Goal: Use online tool/utility

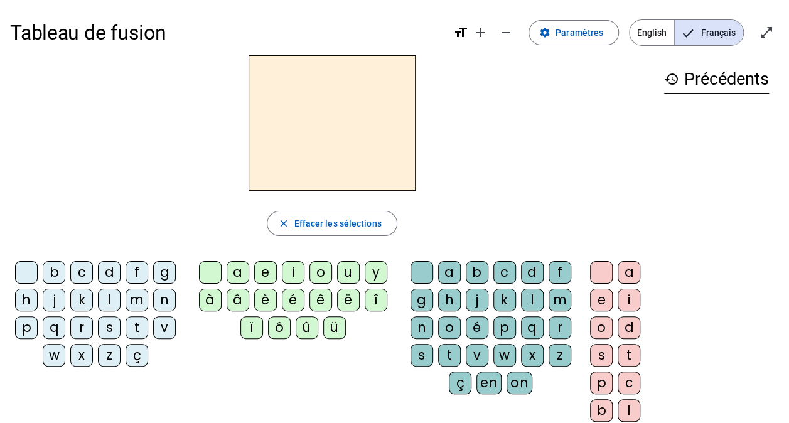
click at [55, 327] on div "q" at bounding box center [54, 327] width 23 height 23
click at [349, 268] on div "u" at bounding box center [348, 272] width 23 height 23
click at [625, 297] on div "i" at bounding box center [628, 300] width 23 height 23
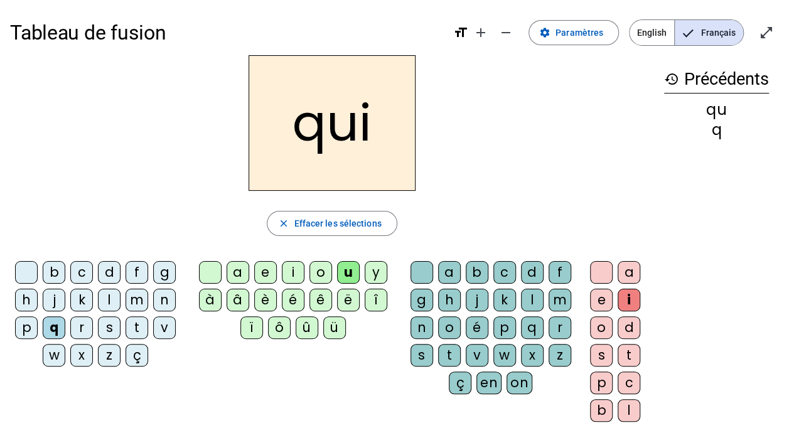
click at [109, 326] on div "s" at bounding box center [109, 327] width 23 height 23
click at [292, 271] on div "i" at bounding box center [293, 272] width 23 height 23
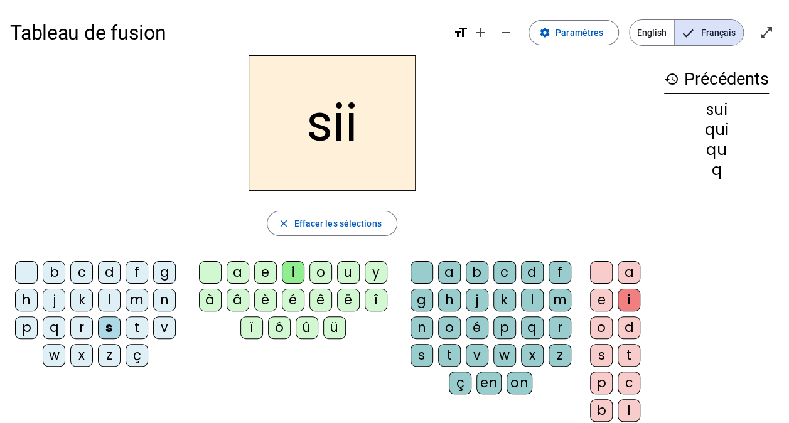
click at [593, 270] on div at bounding box center [601, 272] width 23 height 23
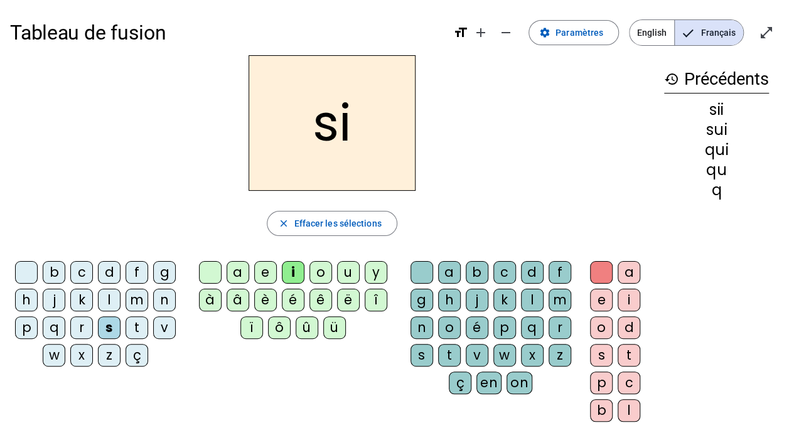
click at [159, 294] on div "n" at bounding box center [164, 300] width 23 height 23
click at [268, 271] on div "e" at bounding box center [265, 272] width 23 height 23
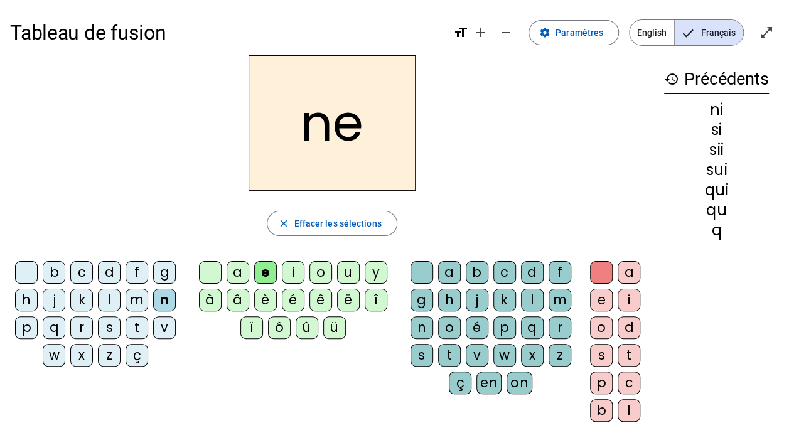
click at [105, 319] on div "s" at bounding box center [109, 327] width 23 height 23
click at [137, 324] on div "t" at bounding box center [136, 327] width 23 height 23
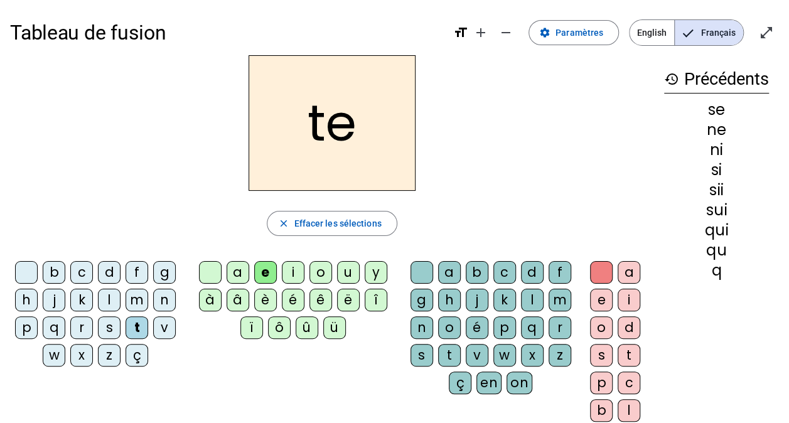
click at [110, 274] on div "d" at bounding box center [109, 272] width 23 height 23
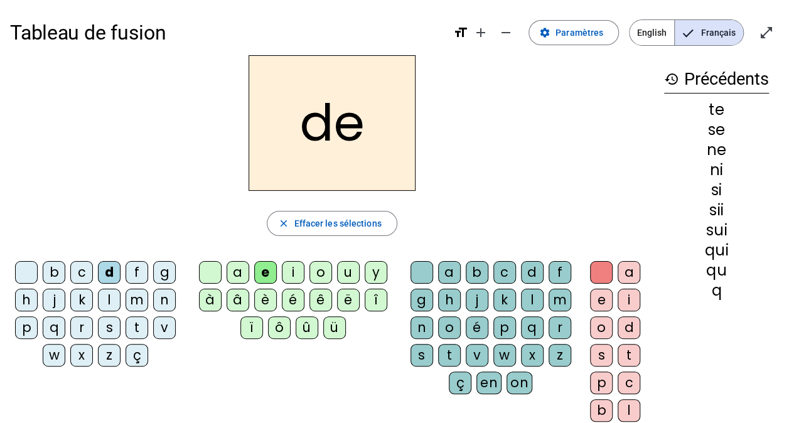
click at [346, 274] on div "u" at bounding box center [348, 272] width 23 height 23
click at [108, 326] on div "s" at bounding box center [109, 327] width 23 height 23
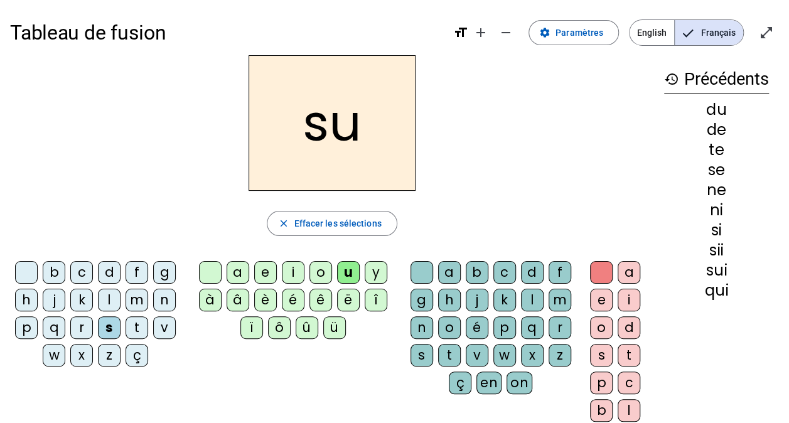
click at [108, 298] on div "l" at bounding box center [109, 300] width 23 height 23
click at [136, 326] on div "t" at bounding box center [136, 327] width 23 height 23
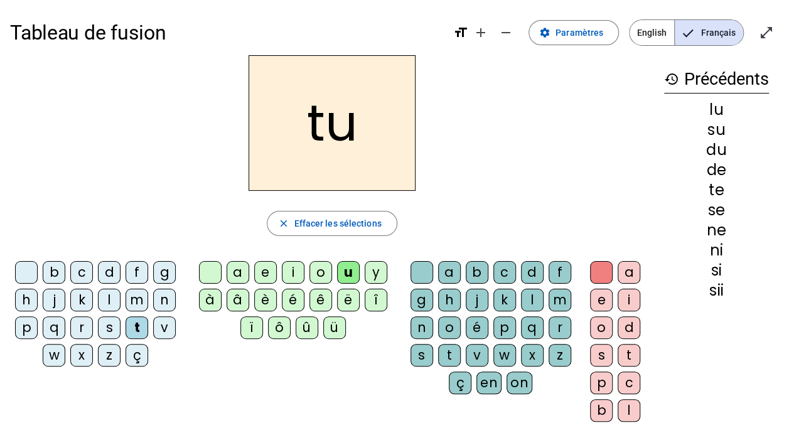
click at [240, 268] on div "a" at bounding box center [237, 272] width 23 height 23
click at [104, 329] on div "s" at bounding box center [109, 327] width 23 height 23
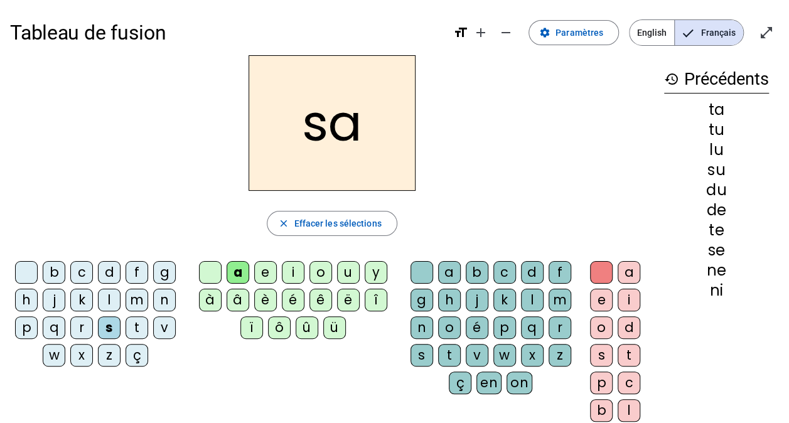
click at [139, 321] on div "t" at bounding box center [136, 327] width 23 height 23
click at [137, 299] on div "m" at bounding box center [136, 300] width 23 height 23
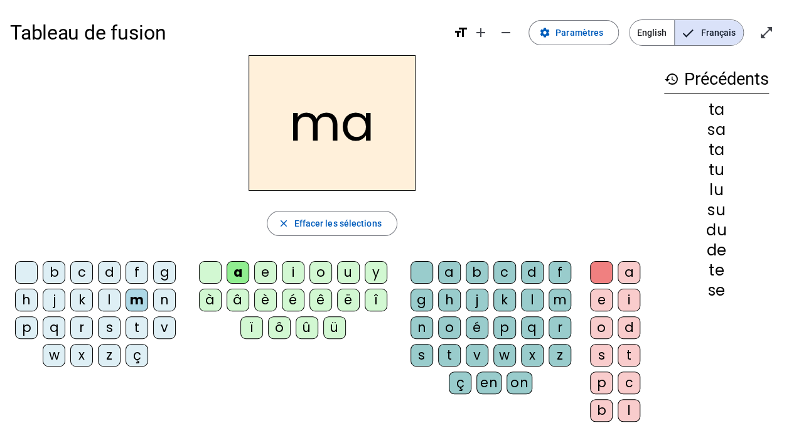
click at [267, 270] on div "e" at bounding box center [265, 272] width 23 height 23
click at [710, 342] on div "history Précédents ma ta sa ta tu lu su du de te" at bounding box center [716, 247] width 125 height 384
click at [109, 282] on div "d" at bounding box center [109, 272] width 23 height 23
